Goal: Information Seeking & Learning: Check status

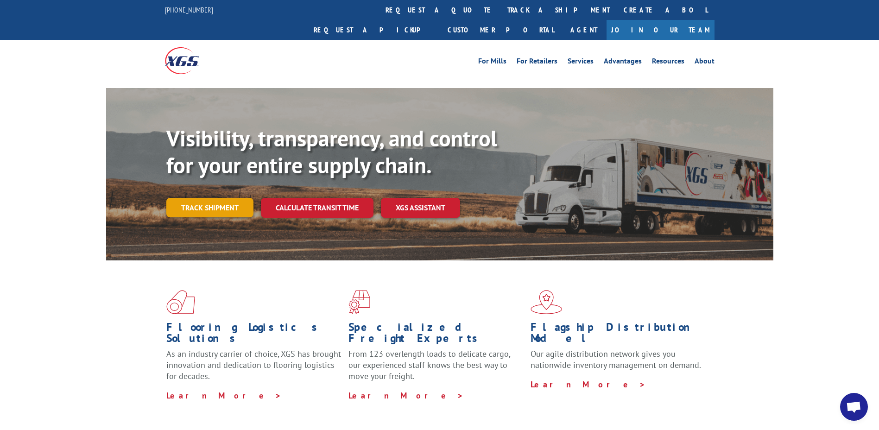
click at [221, 198] on link "Track shipment" at bounding box center [209, 207] width 87 height 19
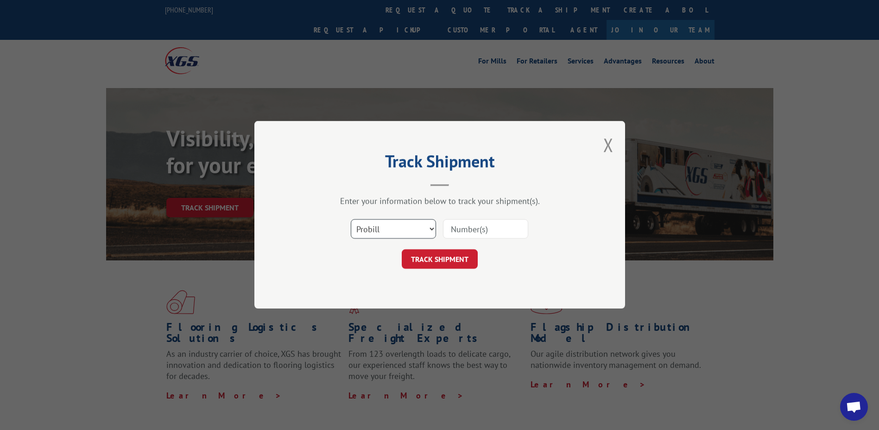
click at [431, 231] on select "Select category... Probill BOL PO" at bounding box center [393, 229] width 85 height 19
select select "po"
click at [351, 220] on select "Select category... Probill BOL PO" at bounding box center [393, 229] width 85 height 19
click at [610, 153] on button "Close modal" at bounding box center [609, 145] width 10 height 25
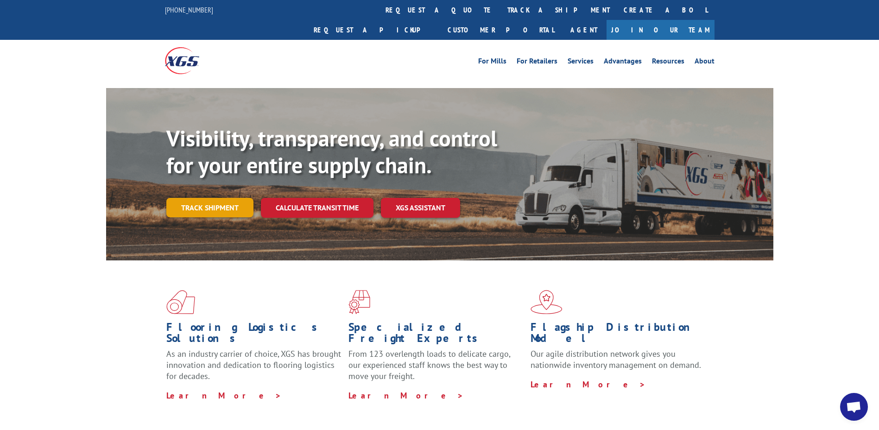
click at [194, 198] on link "Track shipment" at bounding box center [209, 207] width 87 height 19
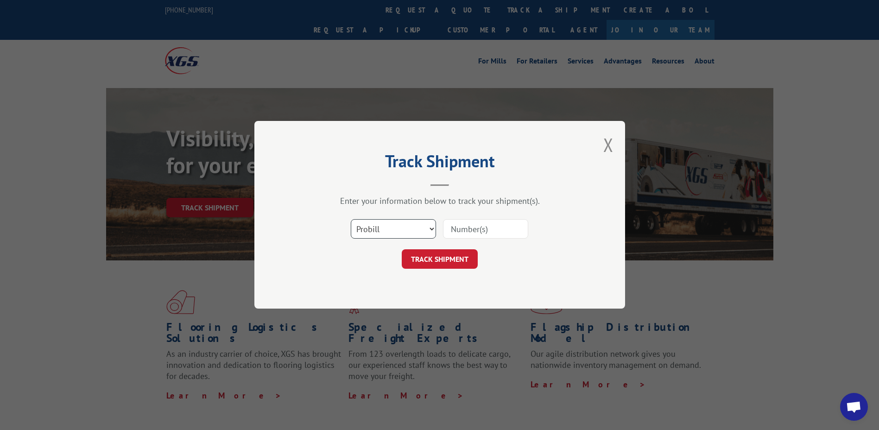
click at [430, 232] on select "Select category... Probill BOL PO" at bounding box center [393, 229] width 85 height 19
select select "po"
click at [351, 220] on select "Select category... Probill BOL PO" at bounding box center [393, 229] width 85 height 19
click at [490, 232] on input at bounding box center [485, 229] width 85 height 19
type input "25501807"
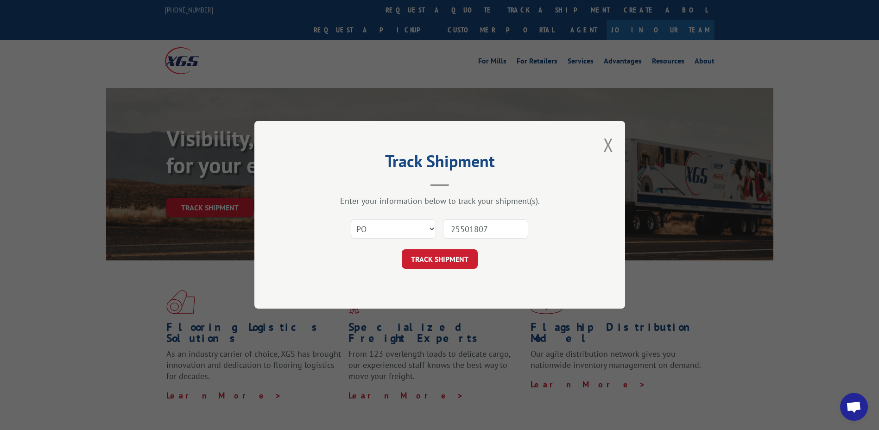
click button "TRACK SHIPMENT" at bounding box center [440, 259] width 76 height 19
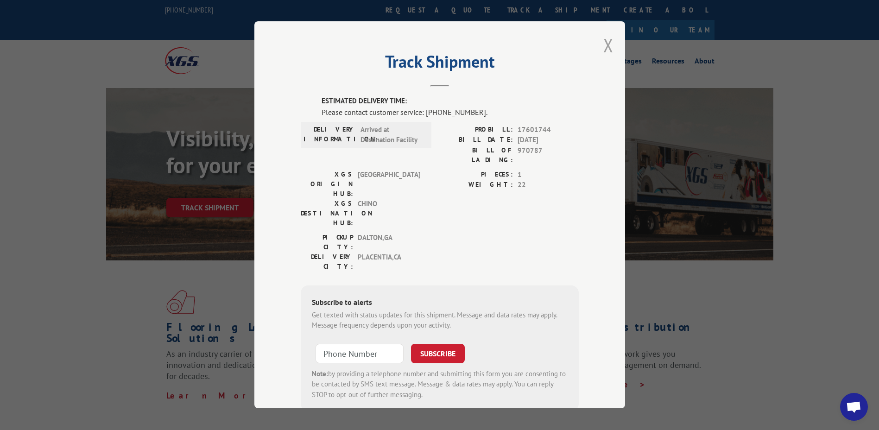
click at [604, 45] on button "Close modal" at bounding box center [609, 45] width 10 height 25
